Goal: Information Seeking & Learning: Learn about a topic

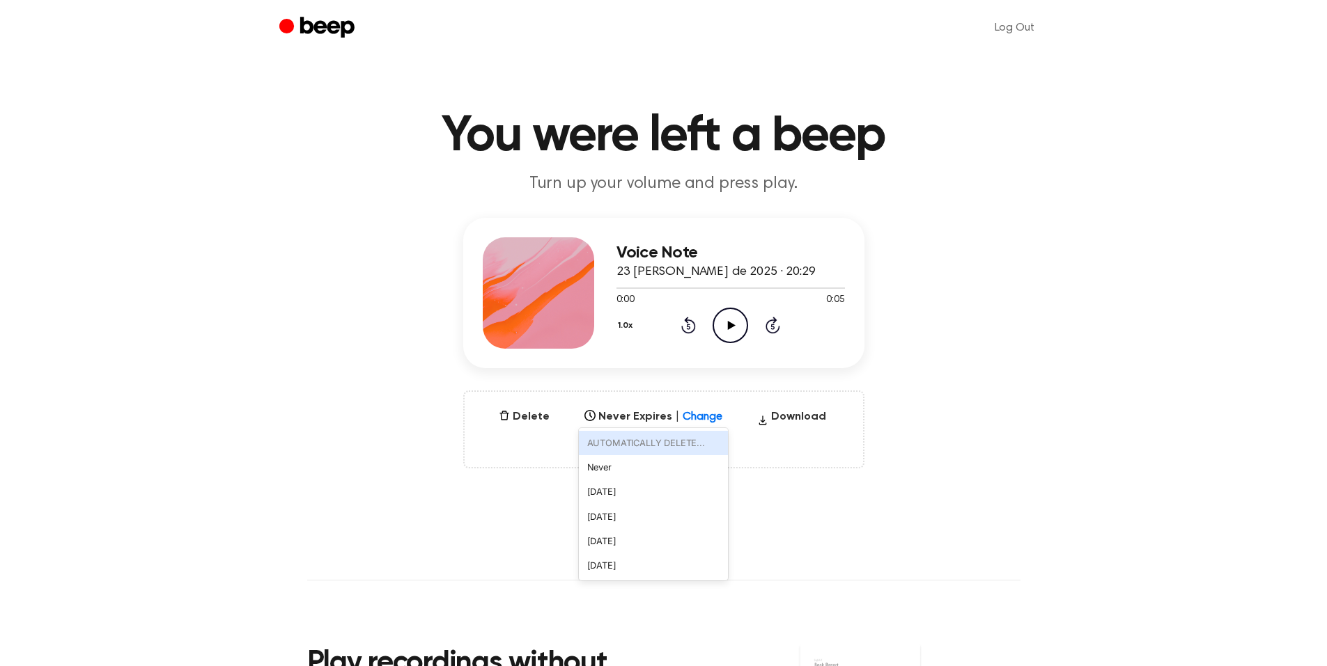
click at [621, 421] on div "Select..." at bounding box center [653, 412] width 149 height 19
click at [638, 417] on div "Select..." at bounding box center [640, 412] width 108 height 13
click at [634, 416] on div "Select..." at bounding box center [640, 412] width 108 height 13
click at [907, 342] on div "Voice Note 23 de agosto de 2025 · 20:29 0:00 0:05 Your browser does not support…" at bounding box center [663, 343] width 1293 height 251
click at [684, 419] on div "Select..." at bounding box center [640, 412] width 108 height 13
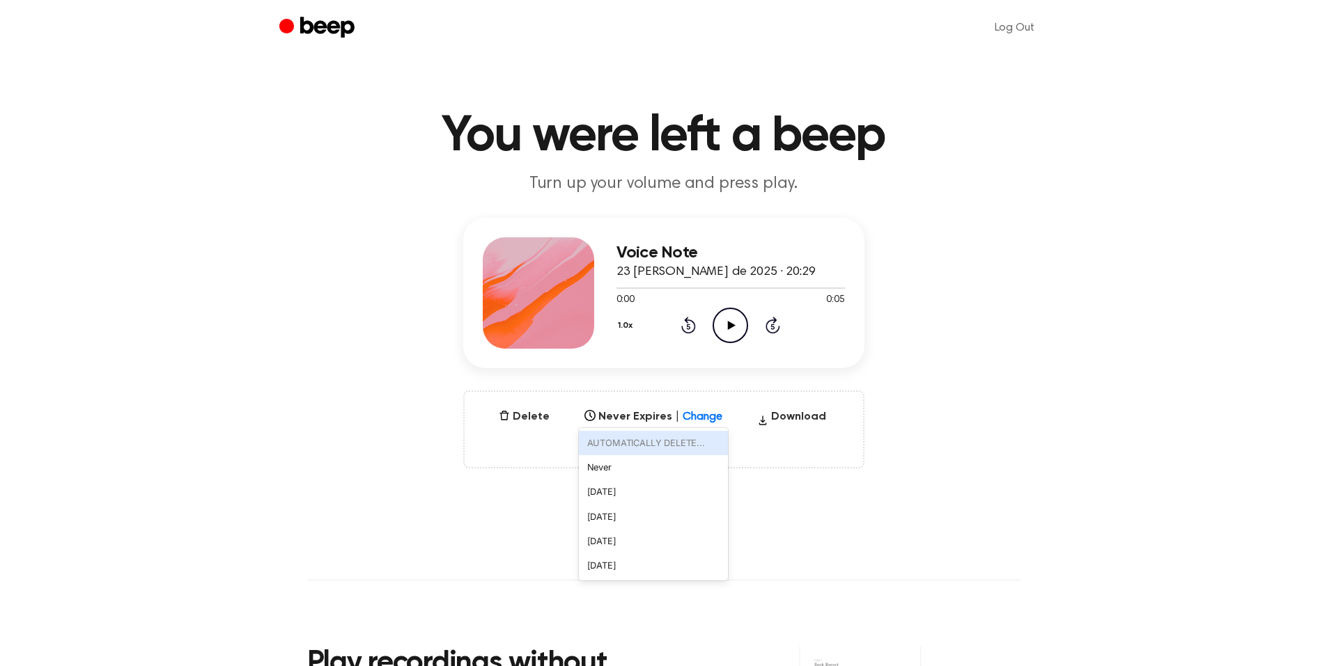
click at [1017, 403] on div "Voice Note 23 de agosto de 2025 · 20:29 0:00 0:05 Your browser does not support…" at bounding box center [663, 343] width 1293 height 251
click at [723, 327] on icon "Play Audio" at bounding box center [730, 326] width 36 height 36
drag, startPoint x: 731, startPoint y: 323, endPoint x: 815, endPoint y: 167, distance: 177.3
click at [731, 323] on icon at bounding box center [730, 325] width 6 height 9
click at [311, 26] on icon "Beep" at bounding box center [326, 27] width 54 height 21
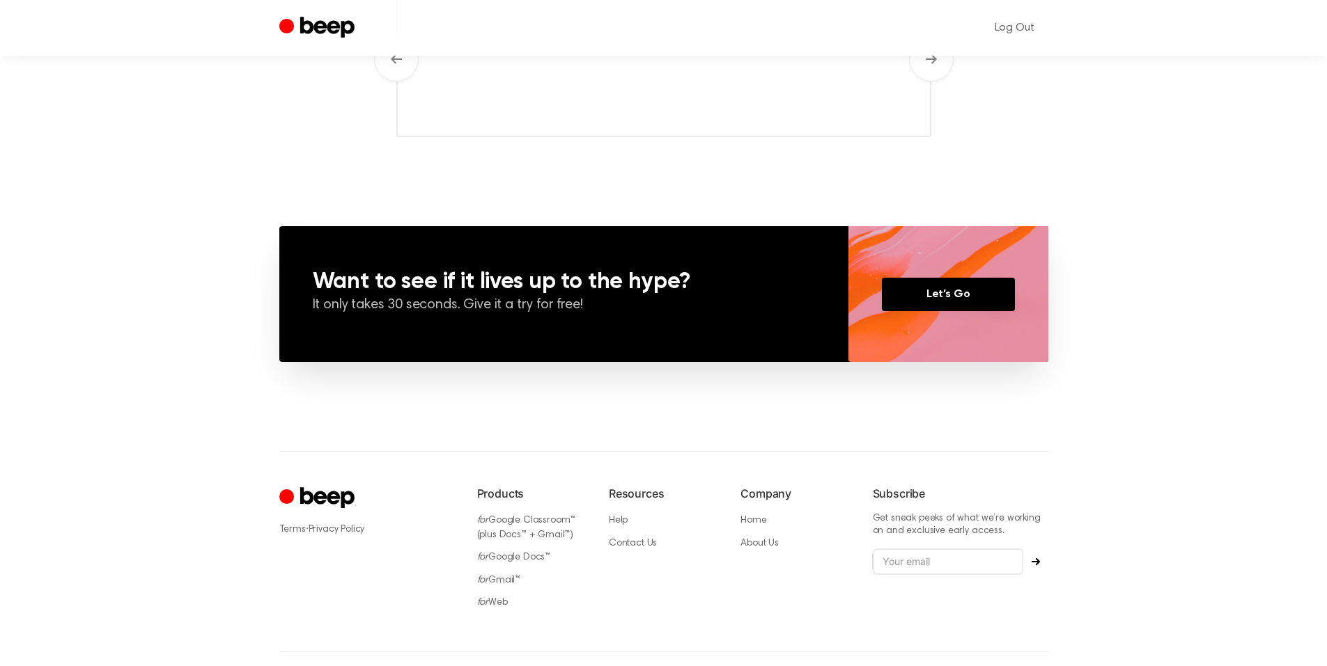
scroll to position [612, 0]
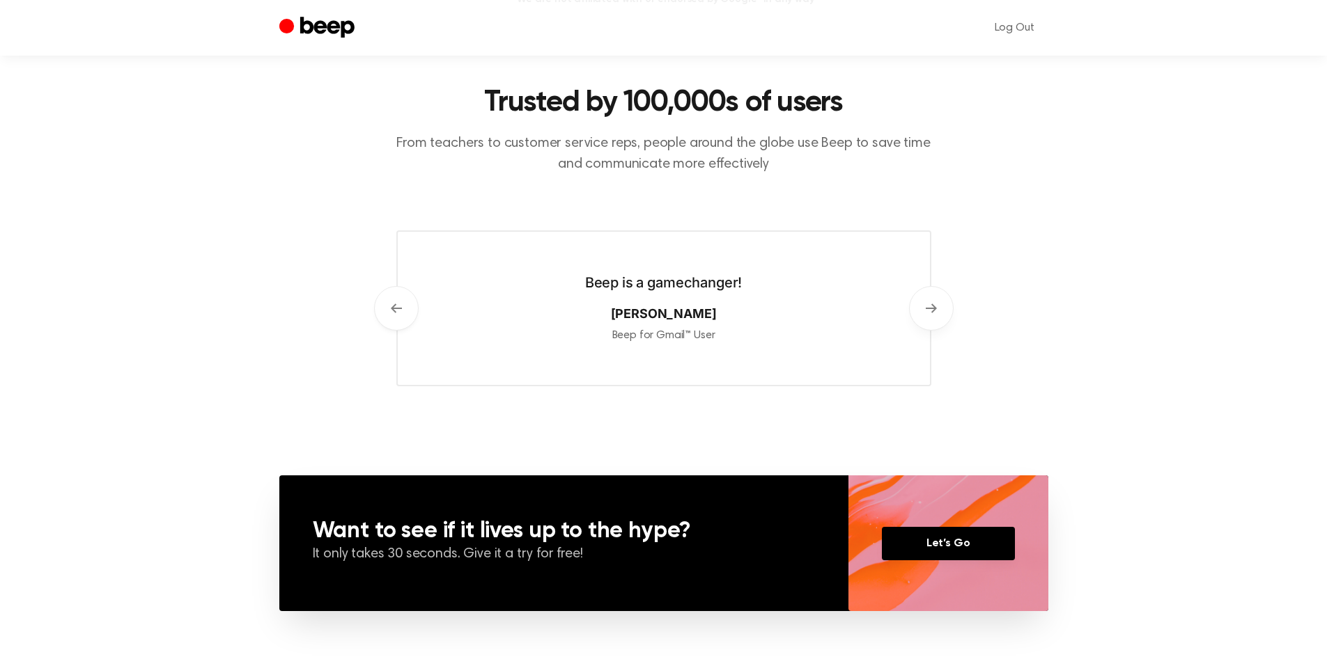
click at [928, 290] on button "Next" at bounding box center [931, 308] width 45 height 45
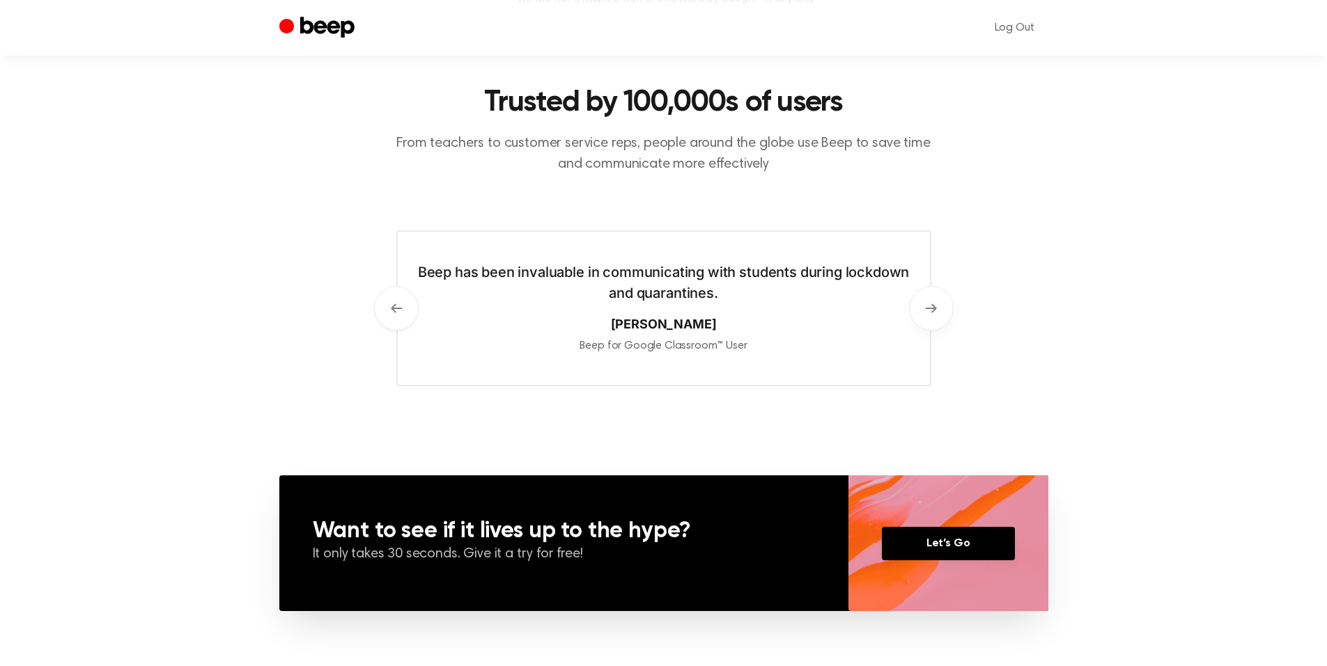
click at [927, 299] on button "Next" at bounding box center [931, 308] width 45 height 45
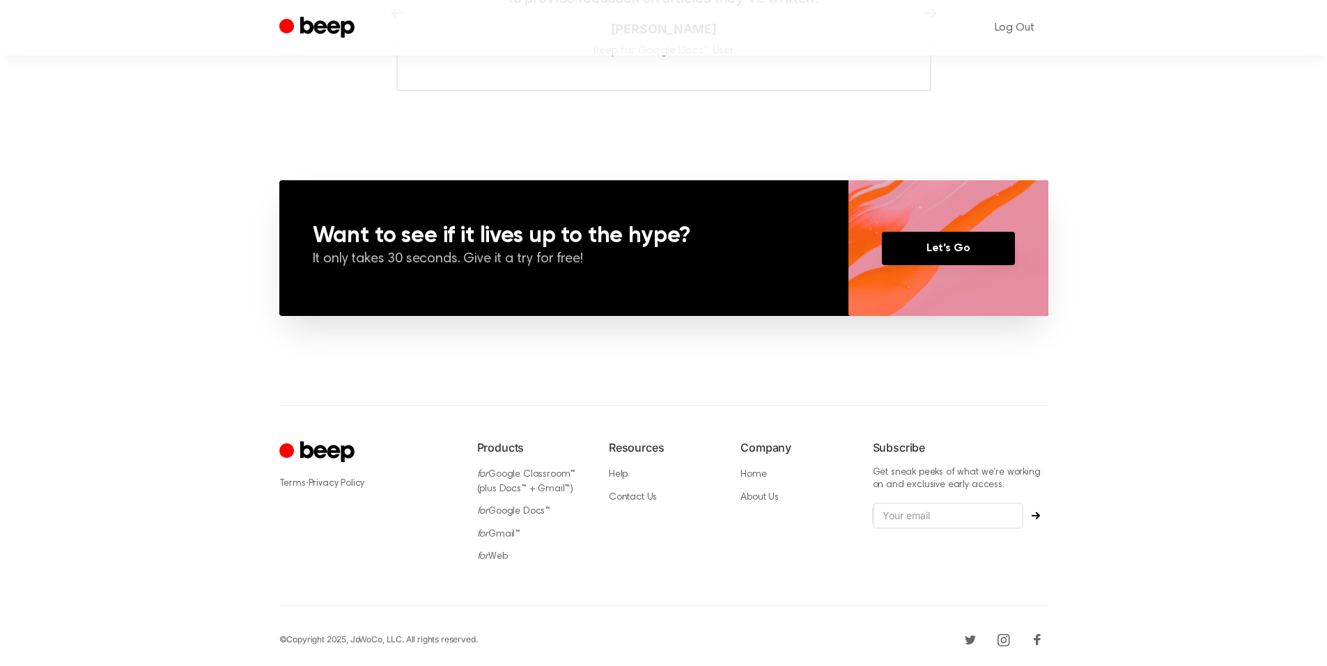
scroll to position [0, 0]
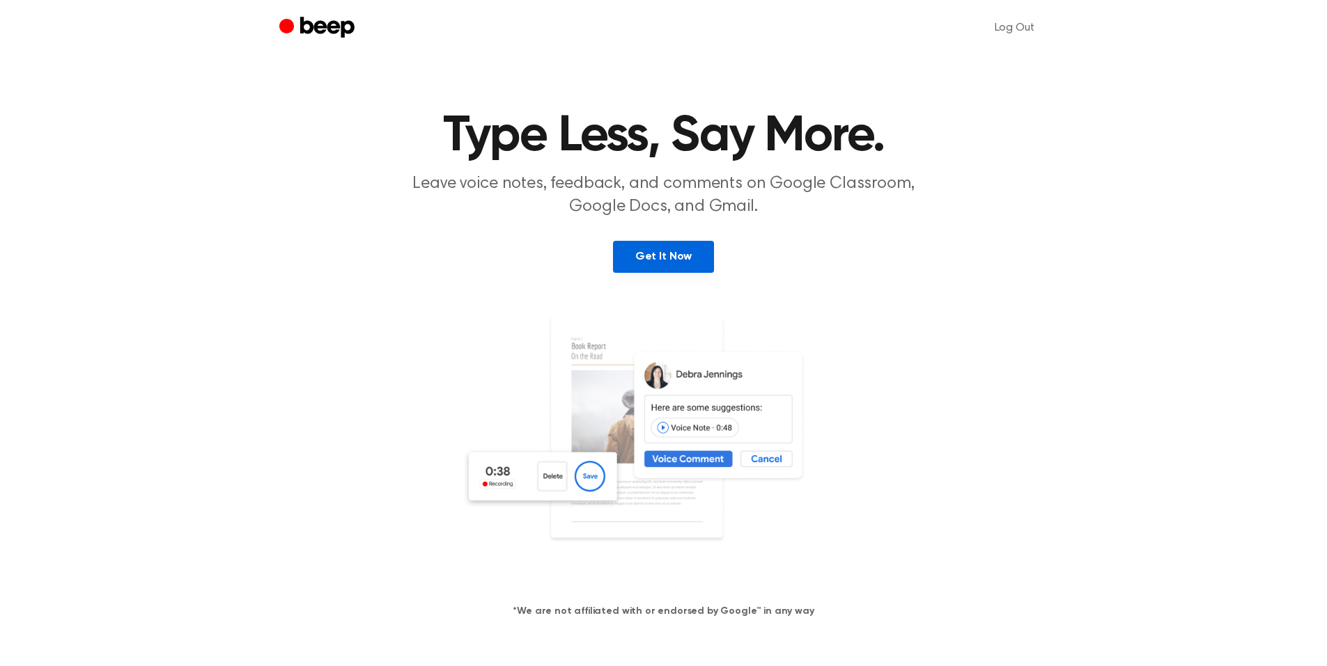
click at [684, 260] on link "Get It Now" at bounding box center [663, 257] width 101 height 32
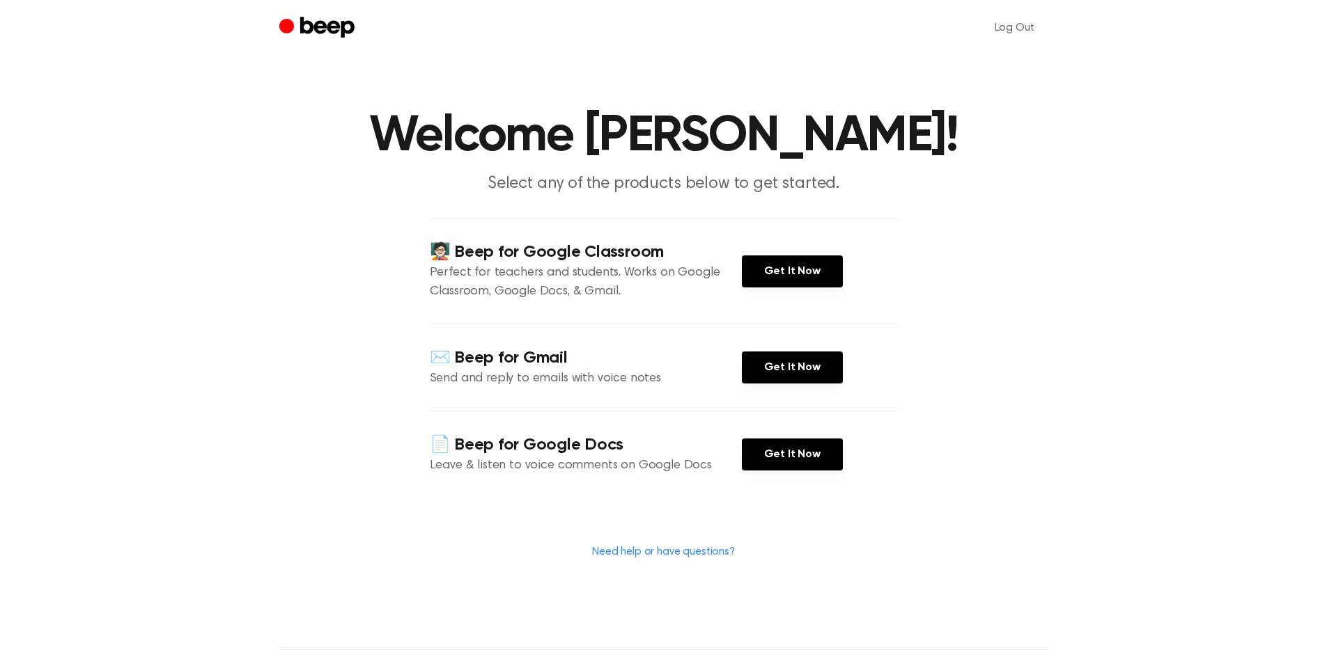
click at [315, 37] on icon "Beep" at bounding box center [318, 28] width 79 height 27
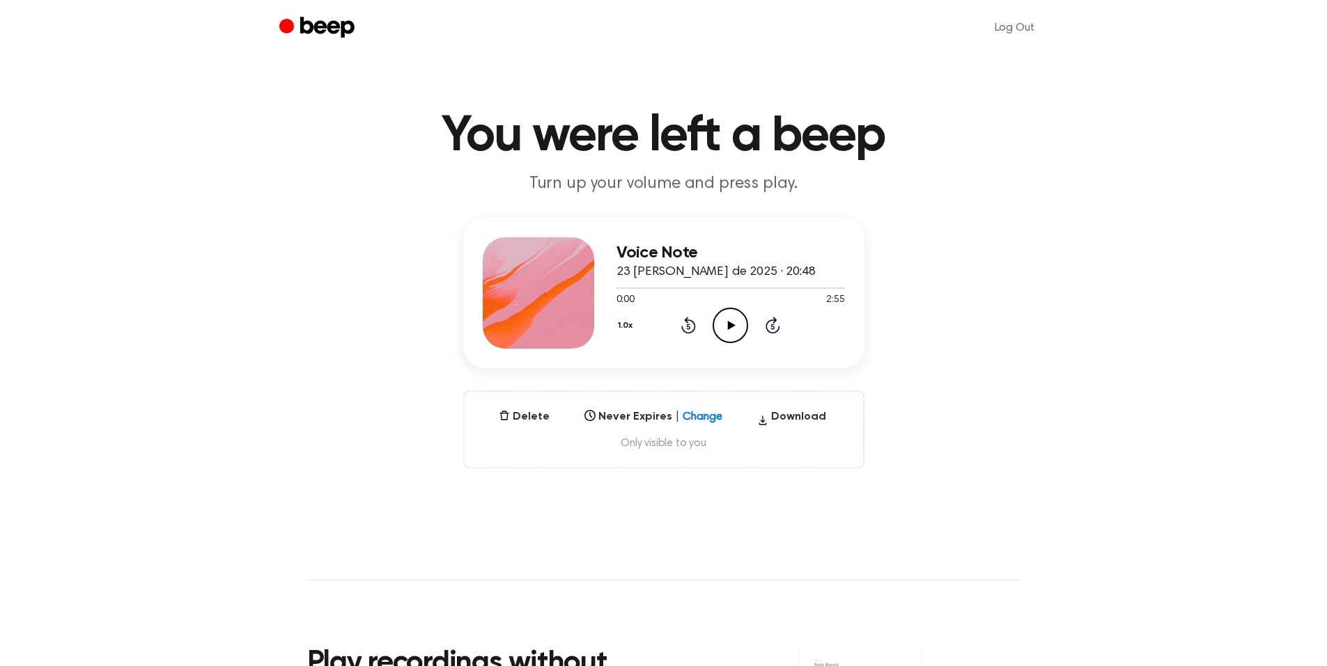
click at [733, 324] on icon at bounding box center [732, 325] width 8 height 9
click at [737, 286] on div at bounding box center [730, 287] width 228 height 11
click at [1204, 232] on div "Voice Note 23 [PERSON_NAME] de 2025 · 20:48 1:35 2:55 Your browser does not sup…" at bounding box center [663, 343] width 1293 height 251
click at [718, 120] on h1 "You were left a beep" at bounding box center [663, 136] width 713 height 50
click at [679, 138] on h1 "You were left a beep" at bounding box center [663, 136] width 713 height 50
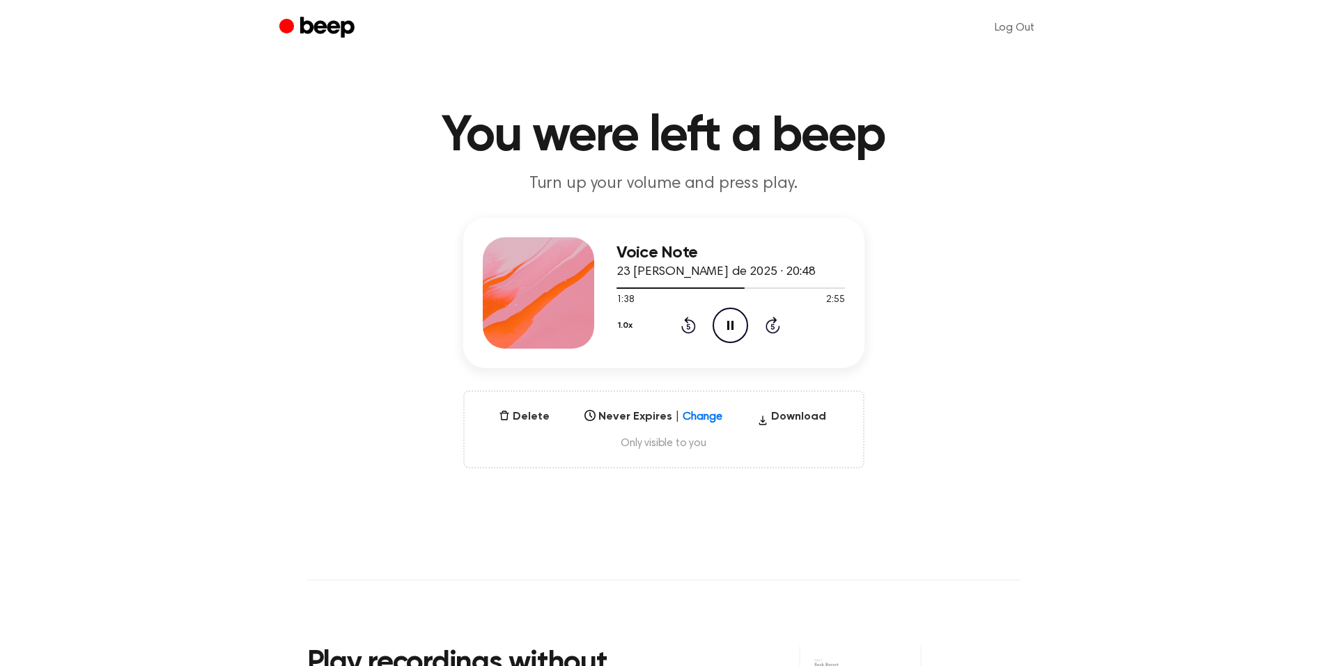
click at [726, 323] on icon "Pause Audio" at bounding box center [730, 326] width 36 height 36
